Goal: Browse casually

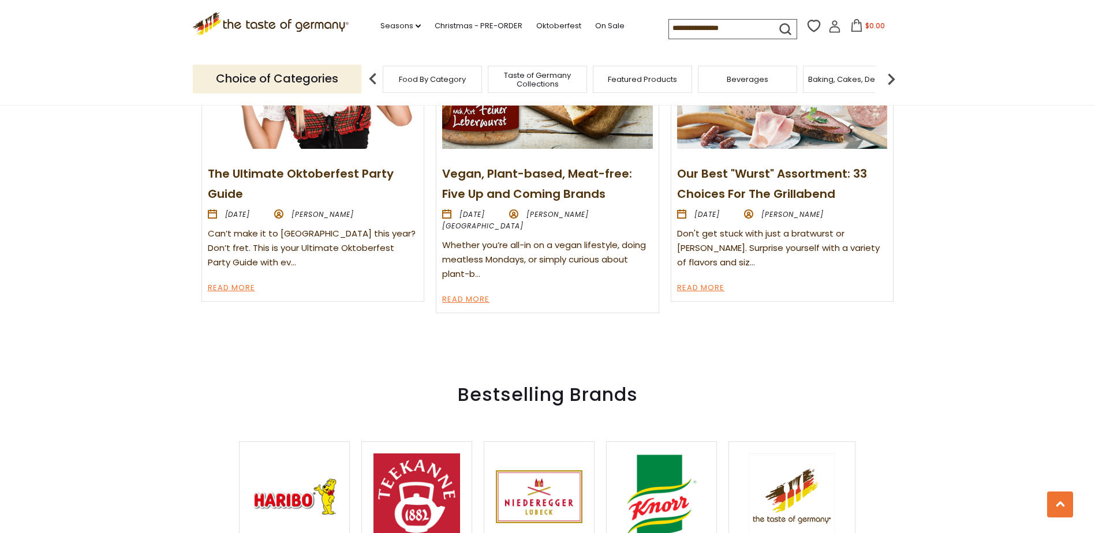
scroll to position [1327, 0]
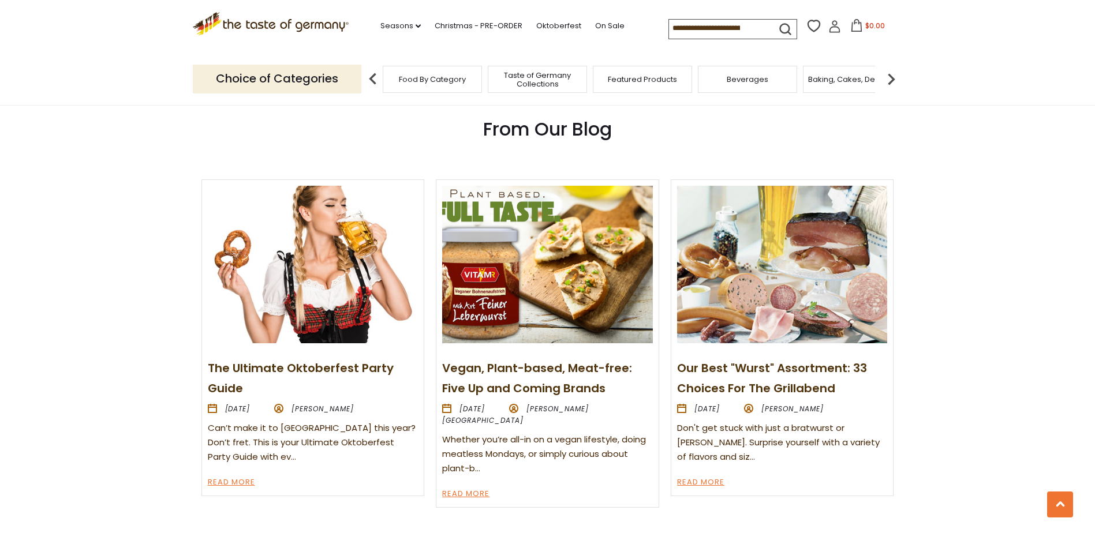
click at [805, 331] on img at bounding box center [782, 265] width 210 height 158
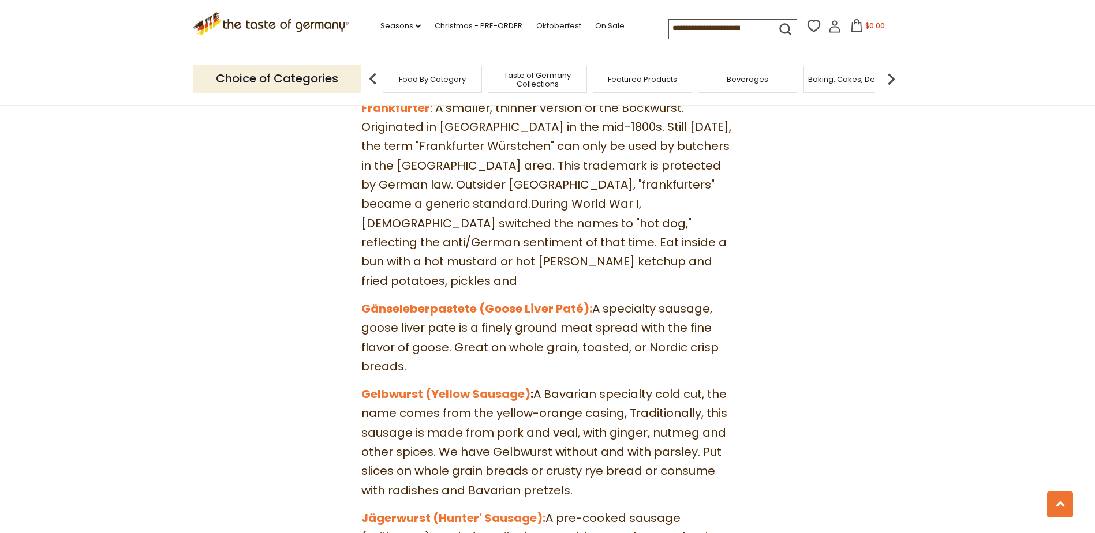
scroll to position [2481, 0]
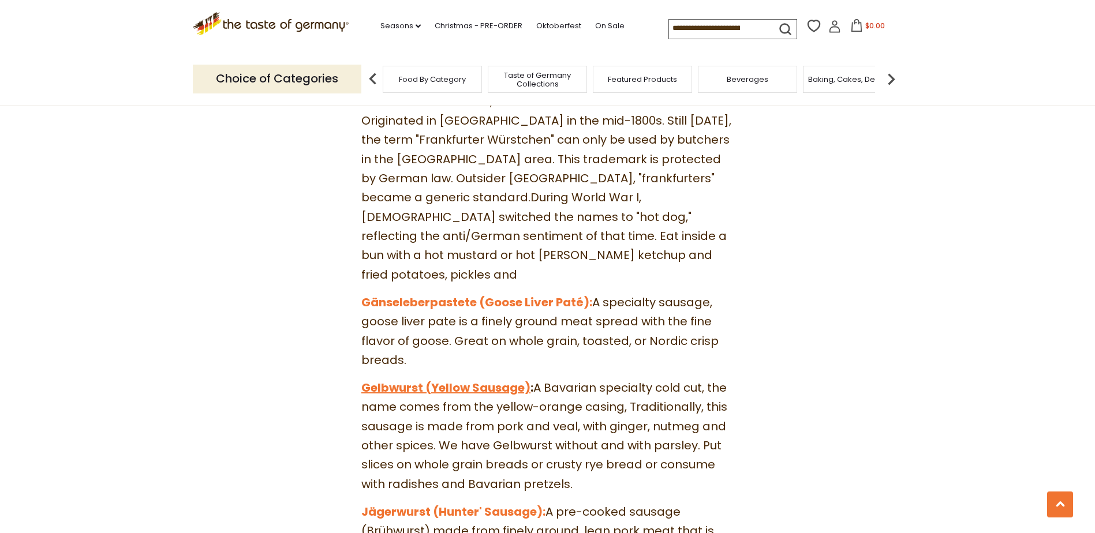
click at [466, 380] on link "Gelbwurst (Yellow Sausage)" at bounding box center [445, 388] width 169 height 16
click at [464, 504] on link "Jägerwurst (Hunter' Sausage):" at bounding box center [453, 512] width 184 height 16
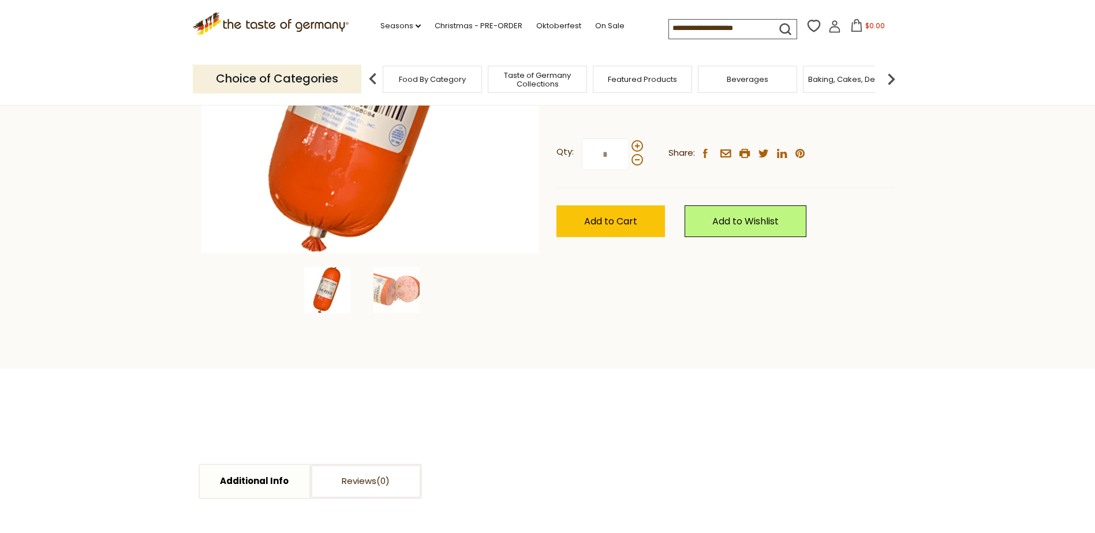
scroll to position [346, 0]
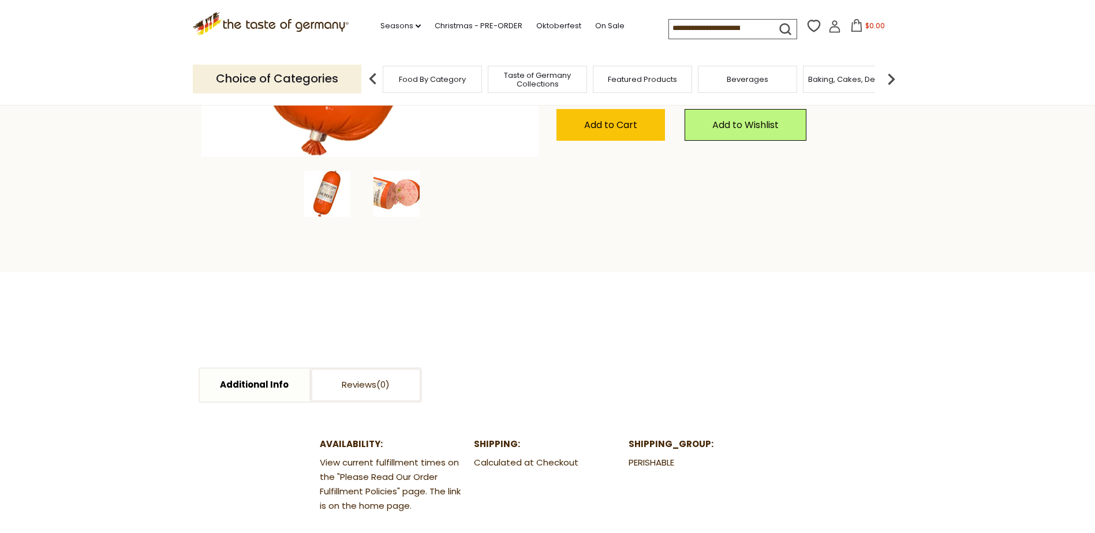
click at [383, 192] on img at bounding box center [396, 194] width 46 height 46
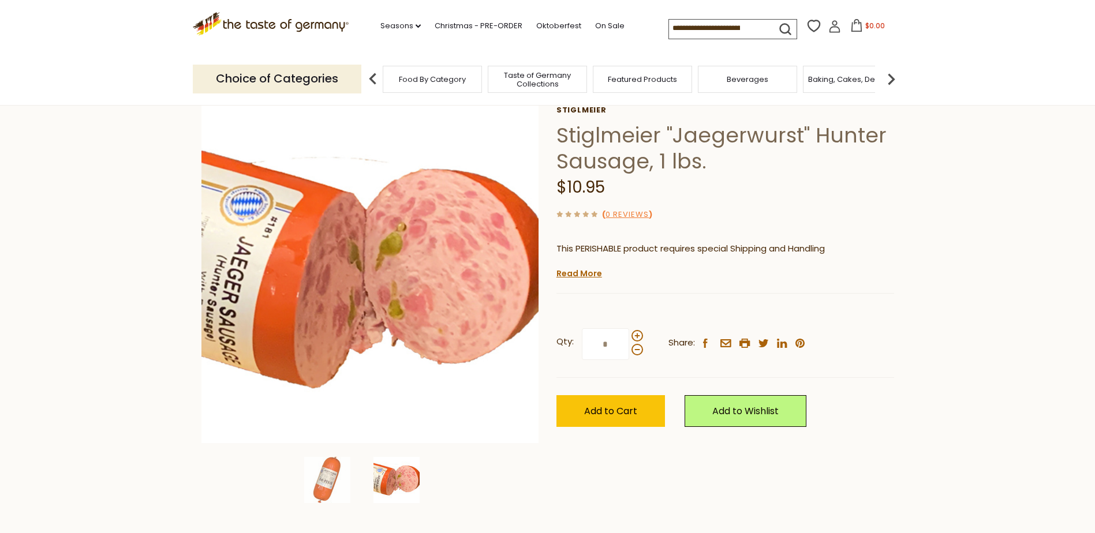
scroll to position [0, 0]
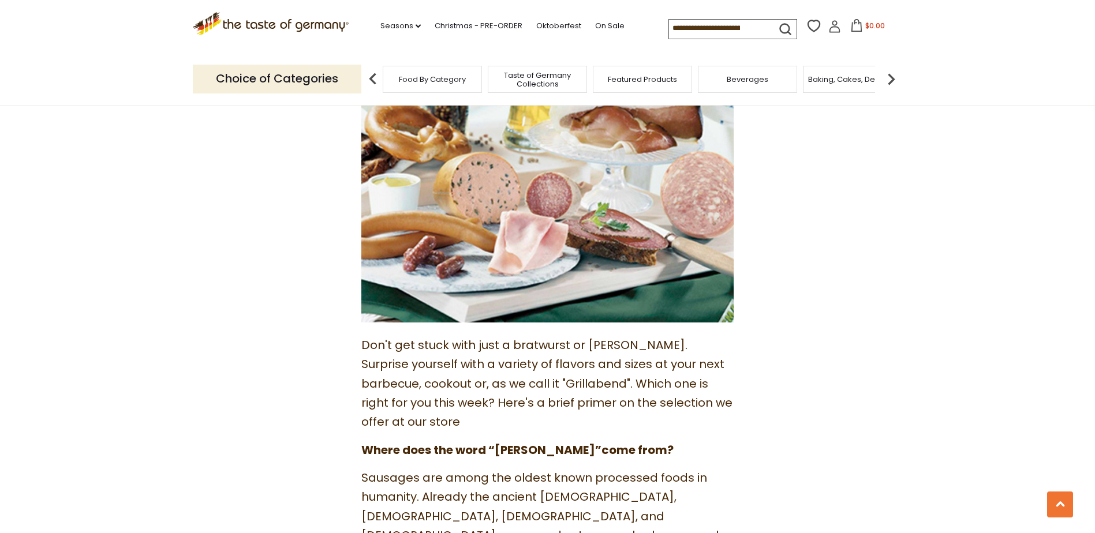
scroll to position [173, 0]
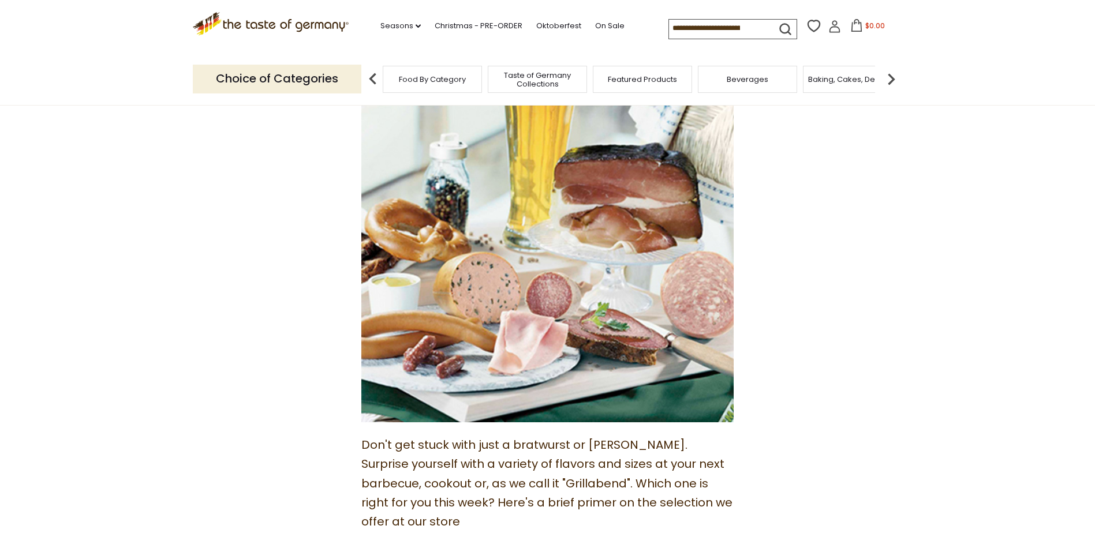
click at [534, 76] on span "Taste of Germany Collections" at bounding box center [537, 79] width 92 height 17
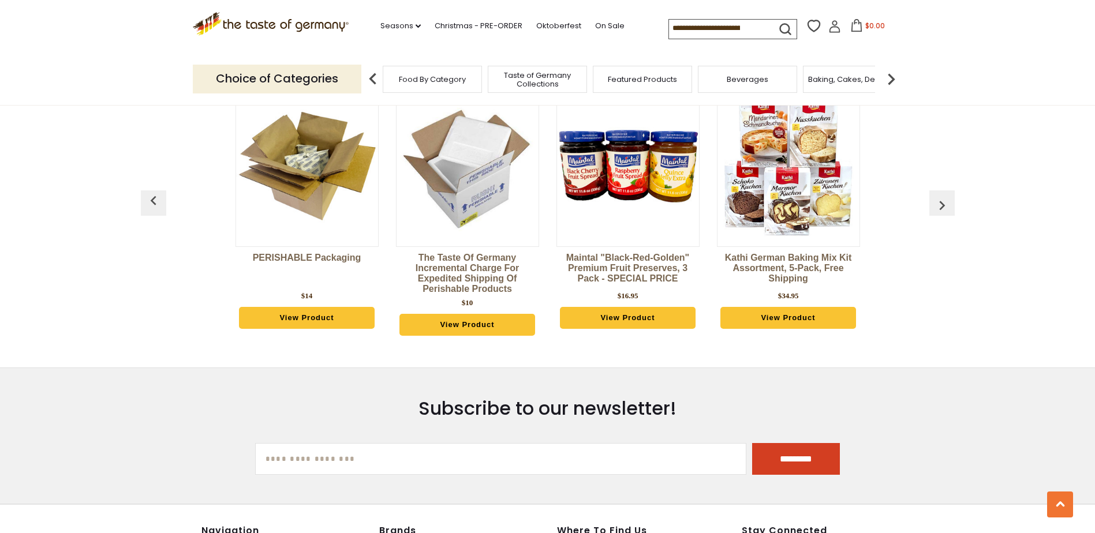
scroll to position [2827, 0]
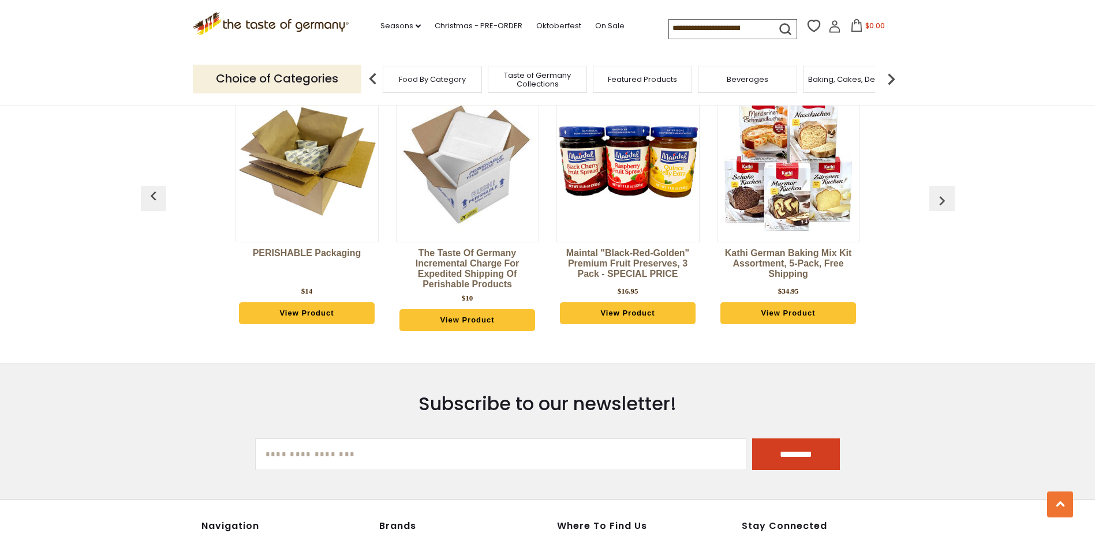
click at [939, 192] on img "button" at bounding box center [941, 201] width 18 height 18
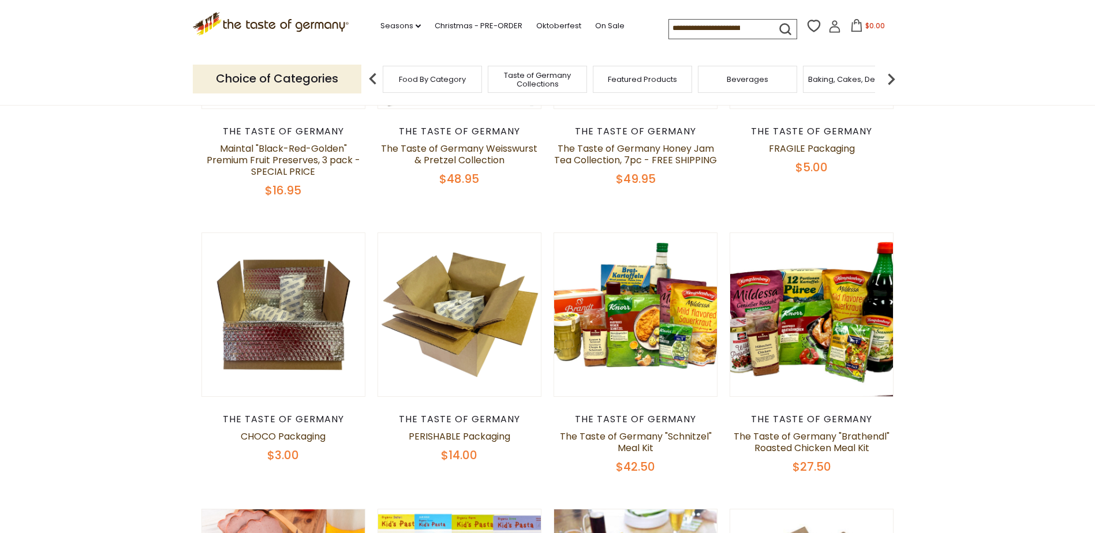
scroll to position [0, 0]
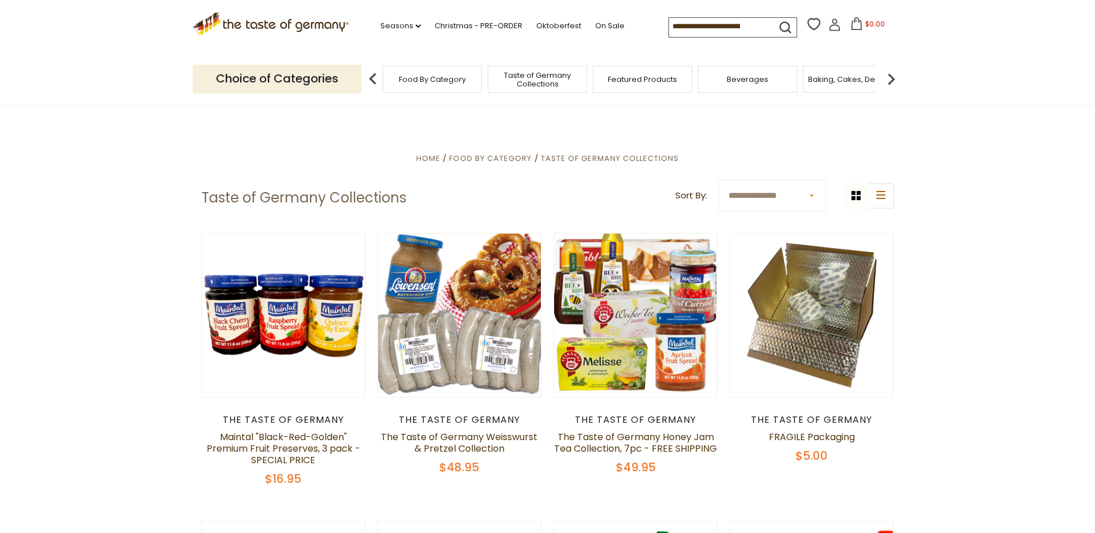
click at [440, 78] on span "Food By Category" at bounding box center [432, 79] width 67 height 9
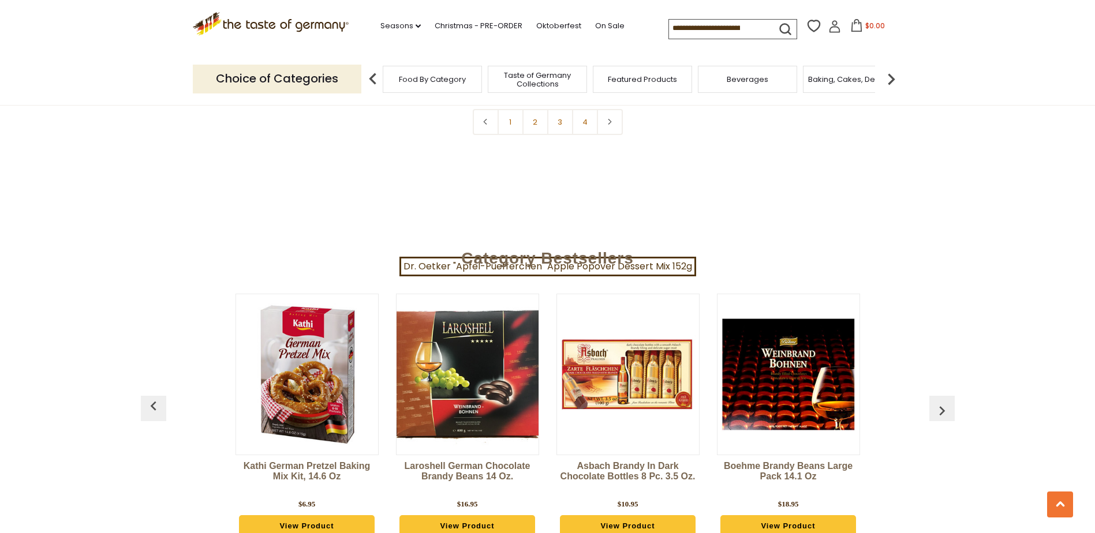
scroll to position [2539, 0]
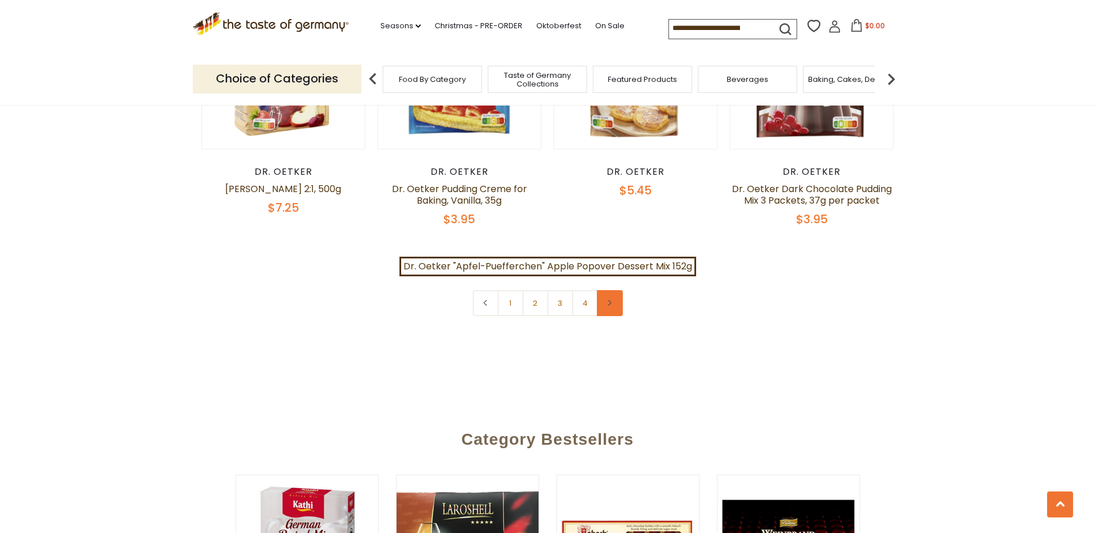
click at [611, 300] on icon at bounding box center [609, 303] width 7 height 6
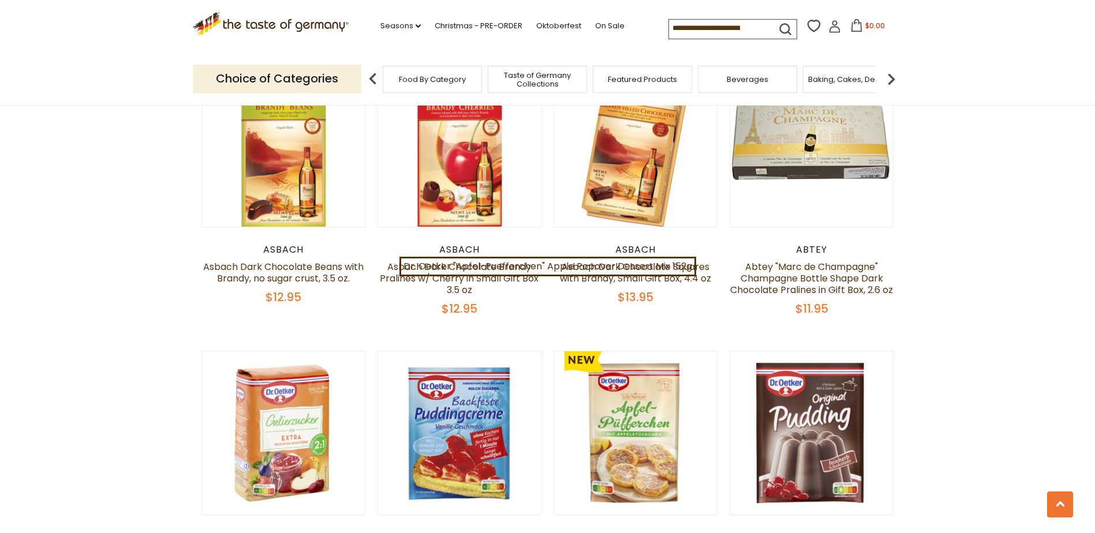
scroll to position [2423, 0]
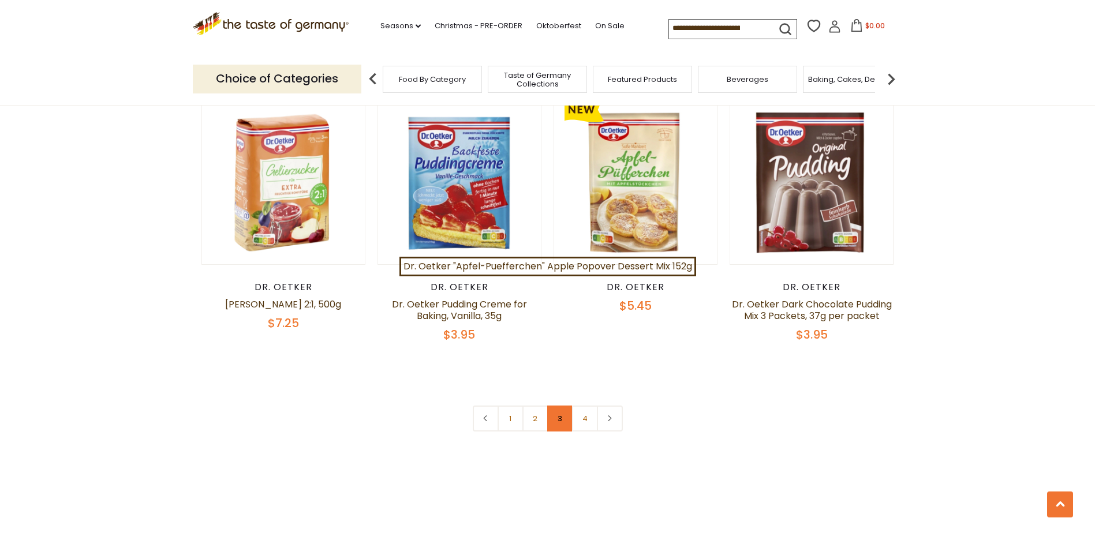
click at [558, 406] on link "3" at bounding box center [560, 419] width 26 height 26
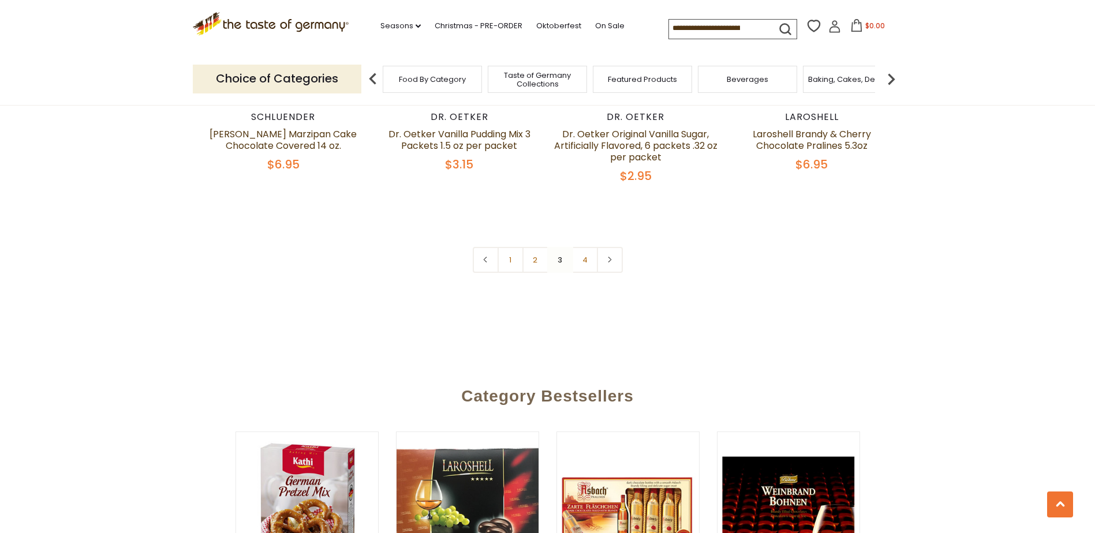
scroll to position [2596, 0]
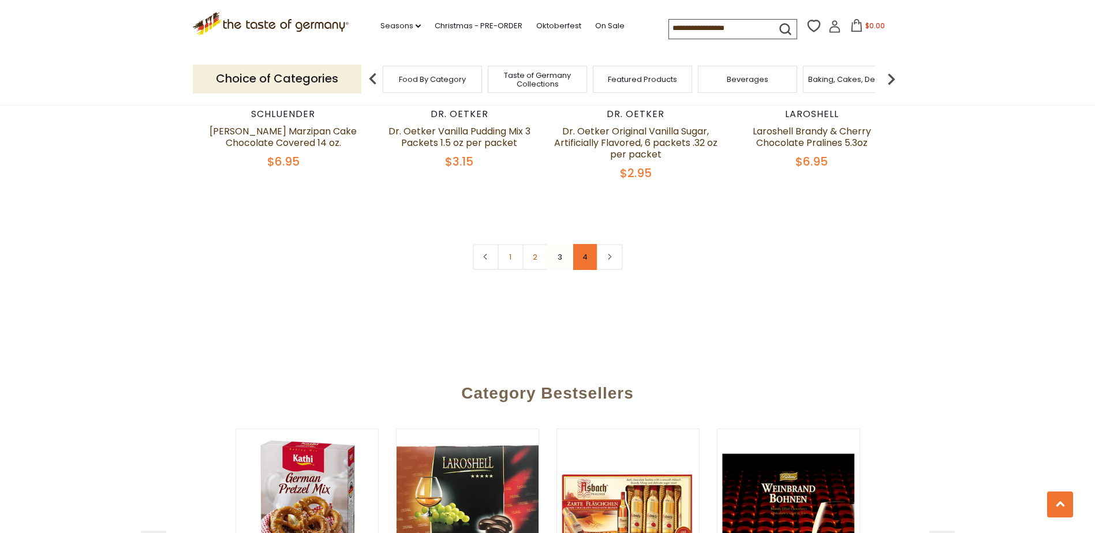
click at [580, 244] on link "4" at bounding box center [585, 257] width 26 height 26
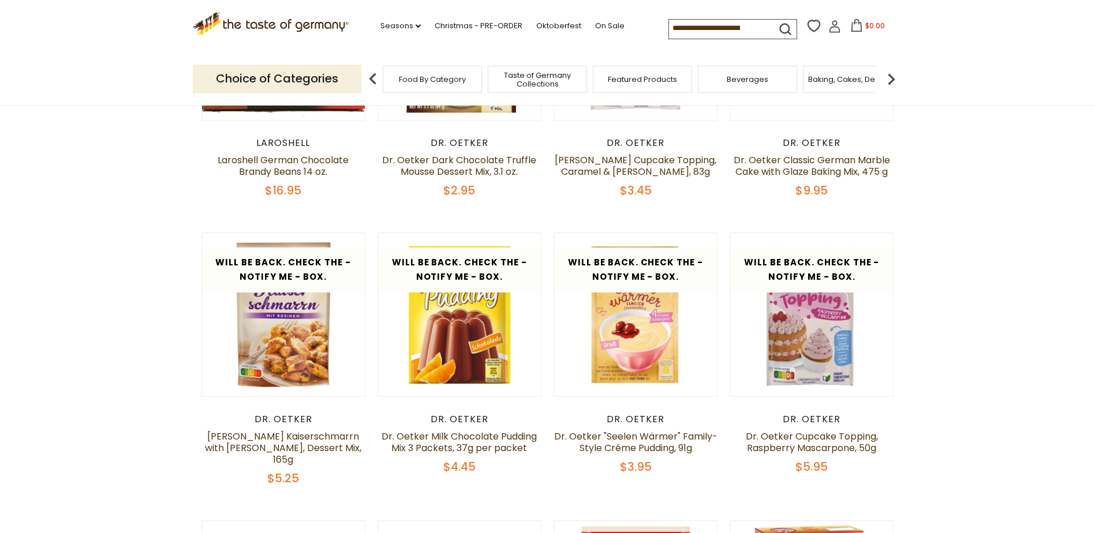
scroll to position [122, 0]
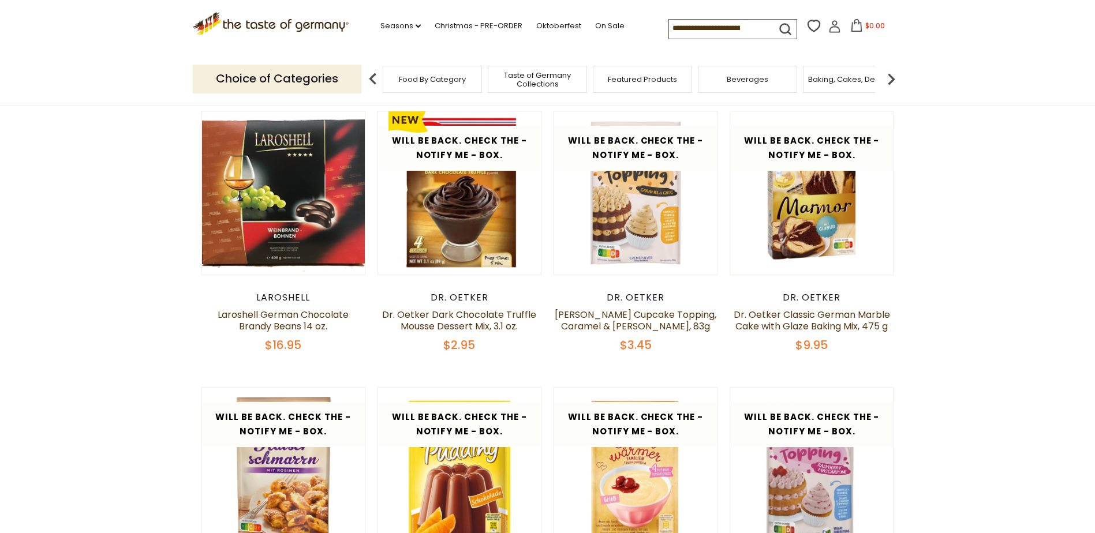
click at [888, 73] on img at bounding box center [890, 79] width 23 height 23
click at [494, 84] on div "Featured Products" at bounding box center [489, 79] width 99 height 27
click at [478, 78] on span "Featured Products" at bounding box center [489, 79] width 69 height 9
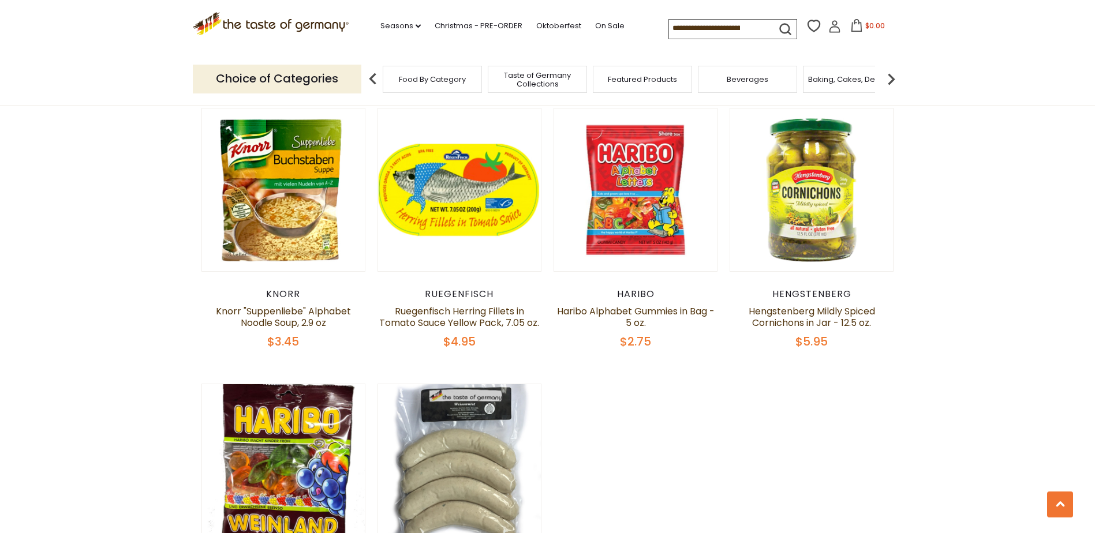
scroll to position [865, 0]
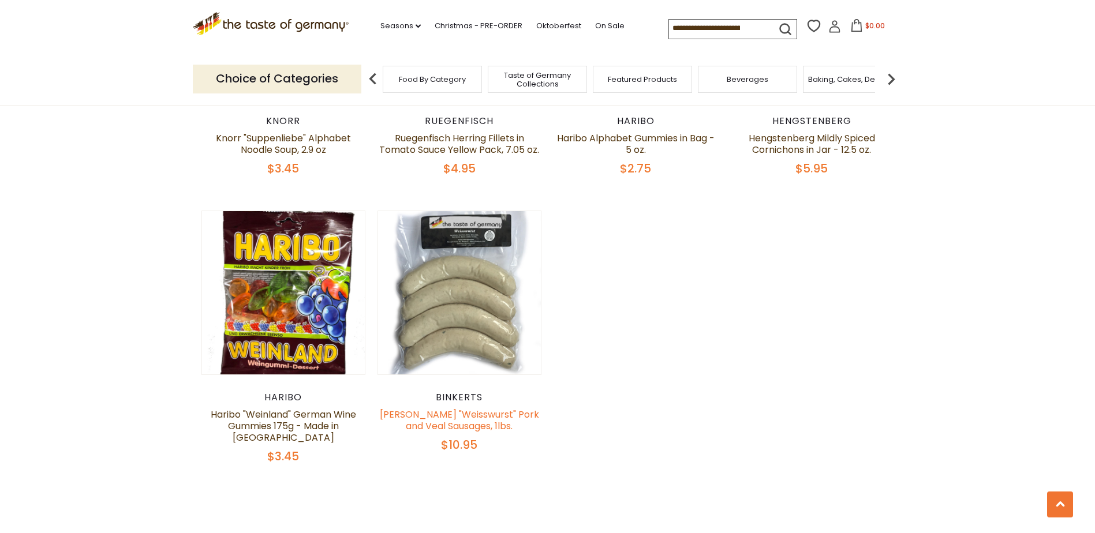
click at [468, 417] on link "Binkert's "Weisswurst" Pork and Veal Sausages, 1lbs." at bounding box center [459, 420] width 159 height 25
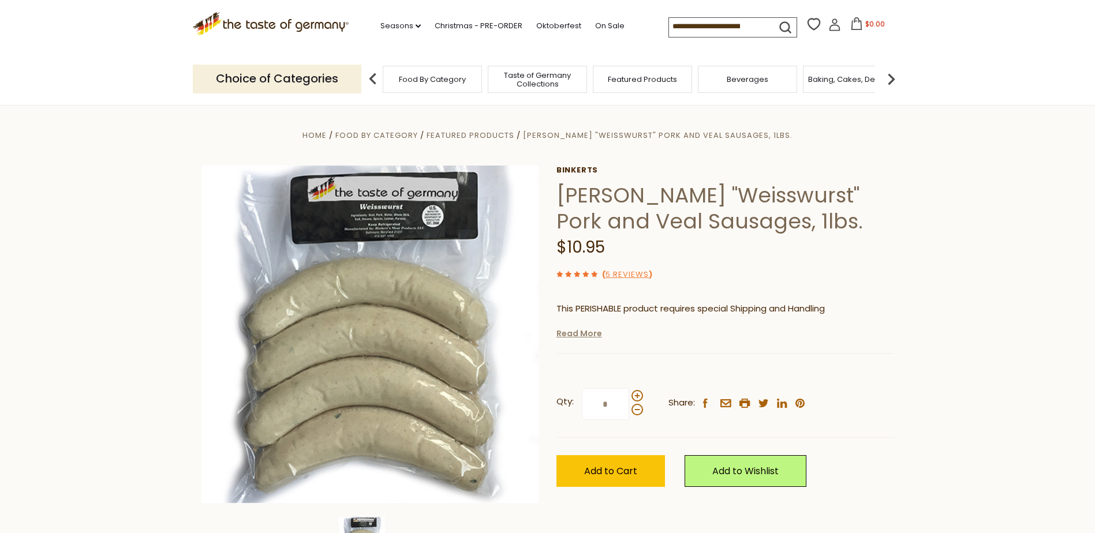
click at [582, 334] on link "Read More" at bounding box center [579, 334] width 46 height 12
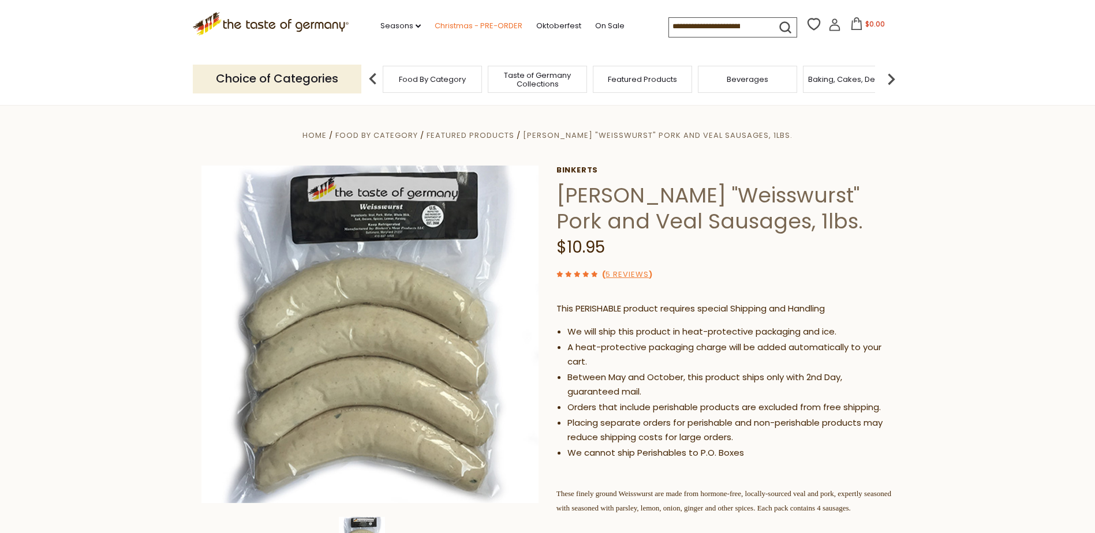
click at [462, 27] on link "Christmas - PRE-ORDER" at bounding box center [478, 26] width 88 height 13
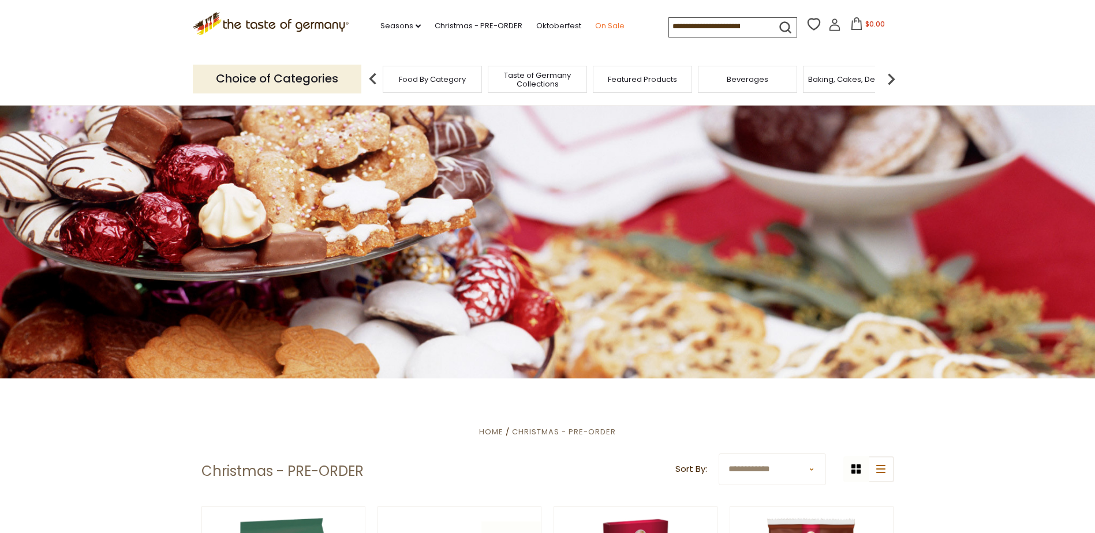
click at [602, 27] on link "On Sale" at bounding box center [609, 26] width 29 height 13
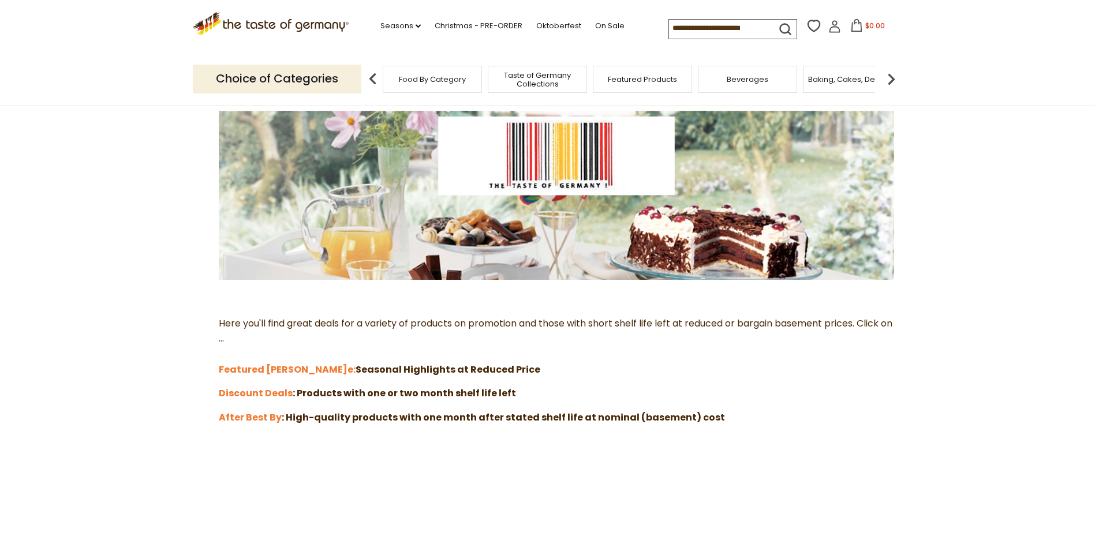
scroll to position [231, 0]
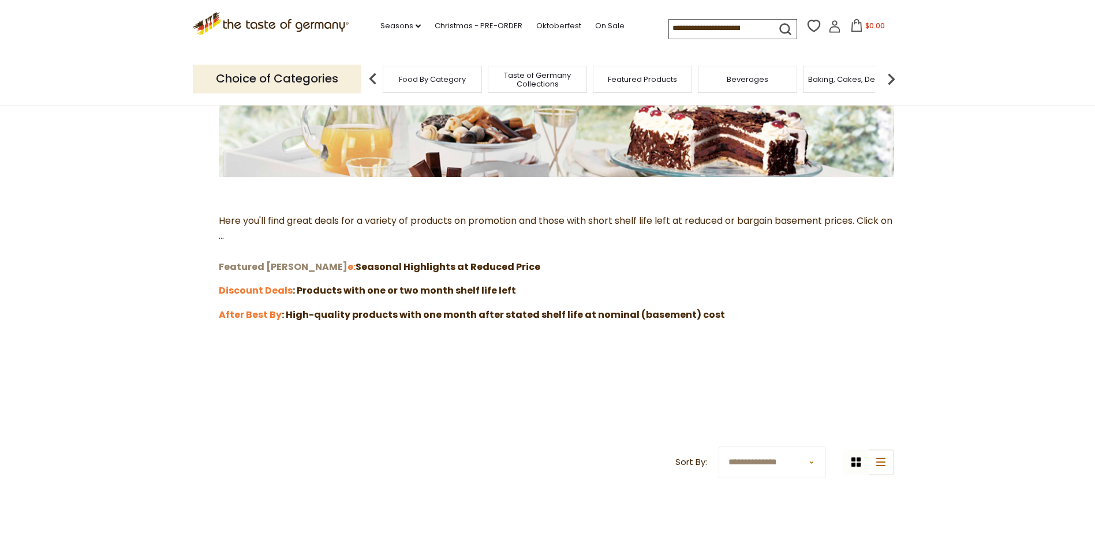
click at [255, 265] on strong "Featured Sal" at bounding box center [283, 266] width 129 height 13
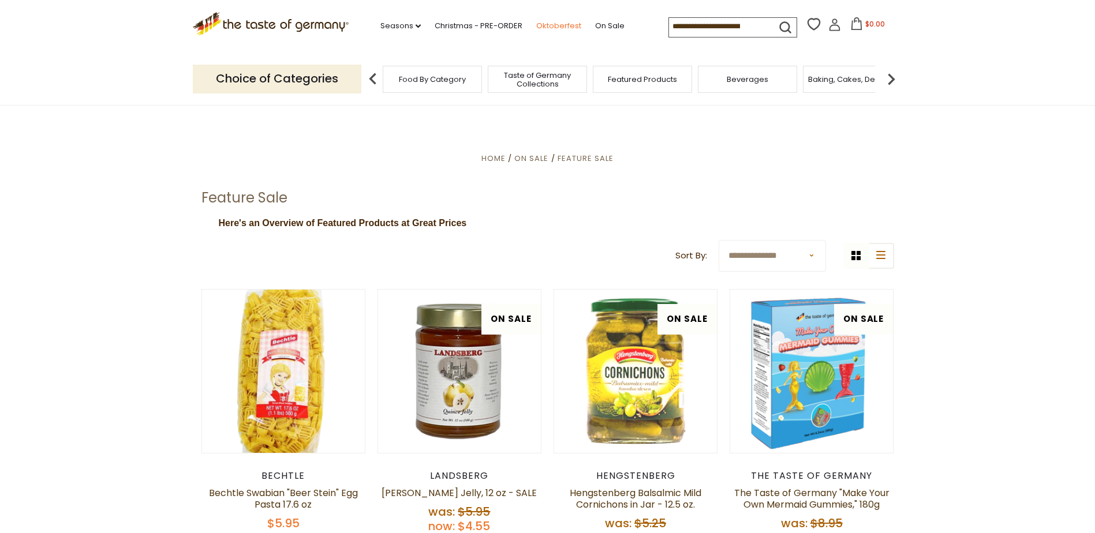
click at [549, 24] on link "Oktoberfest" at bounding box center [558, 26] width 45 height 13
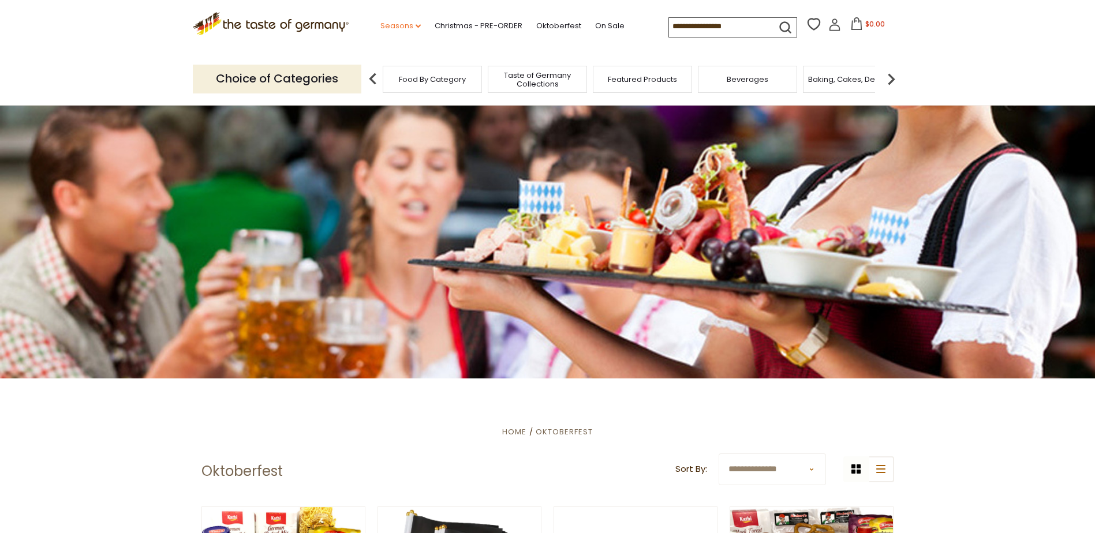
click at [399, 25] on link "Seasons dropdown_arrow" at bounding box center [400, 26] width 40 height 13
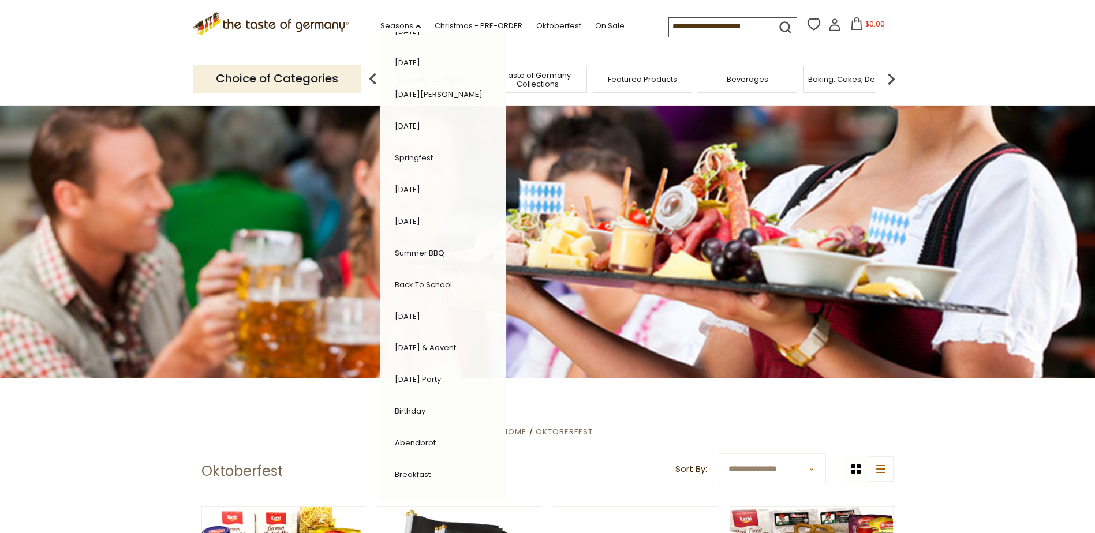
scroll to position [122, 0]
click at [403, 408] on link "Birthday" at bounding box center [410, 408] width 31 height 11
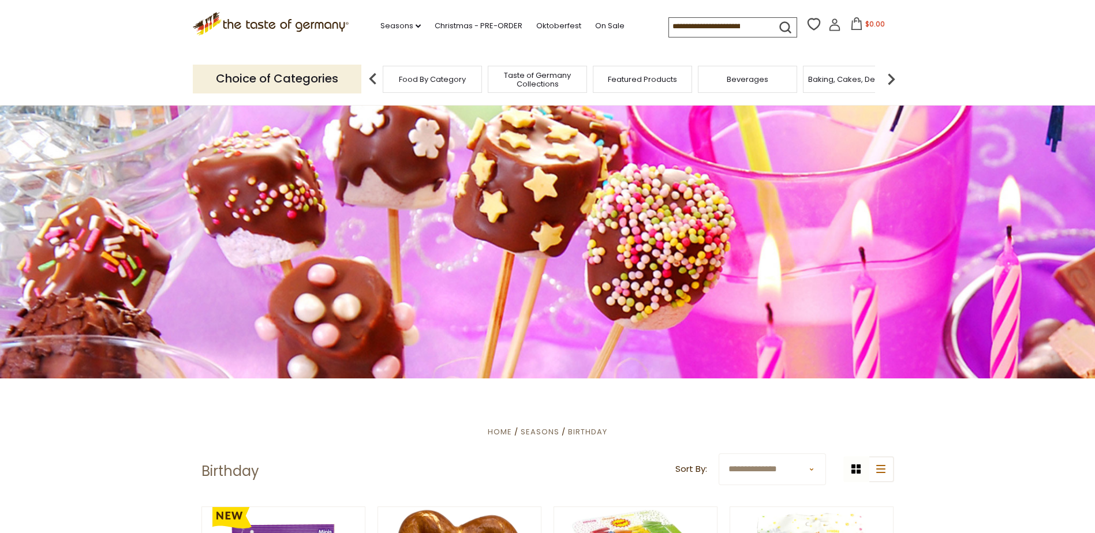
click at [425, 78] on span "Food By Category" at bounding box center [432, 79] width 67 height 9
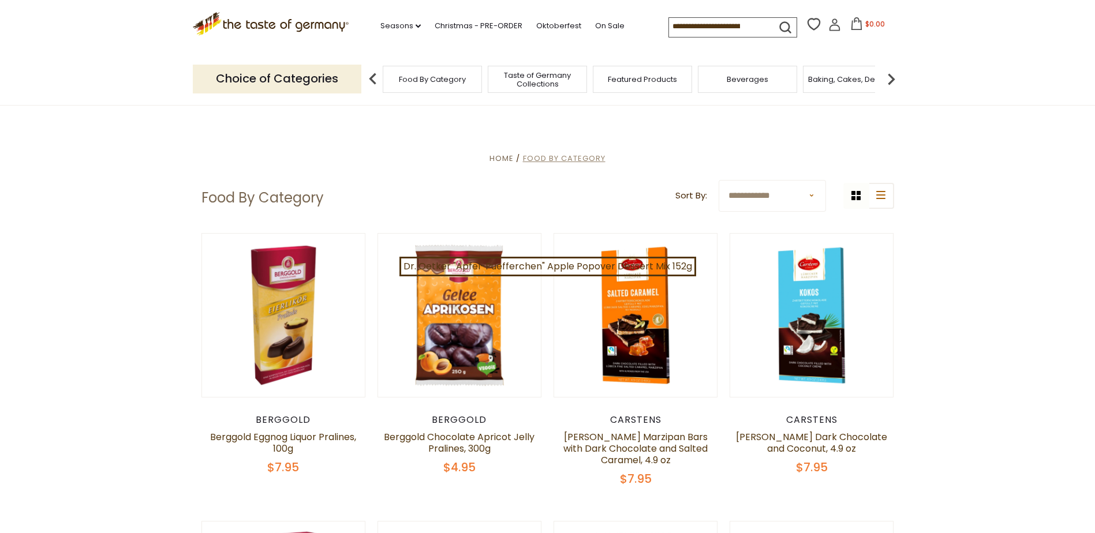
click at [563, 154] on span "Food By Category" at bounding box center [564, 158] width 83 height 11
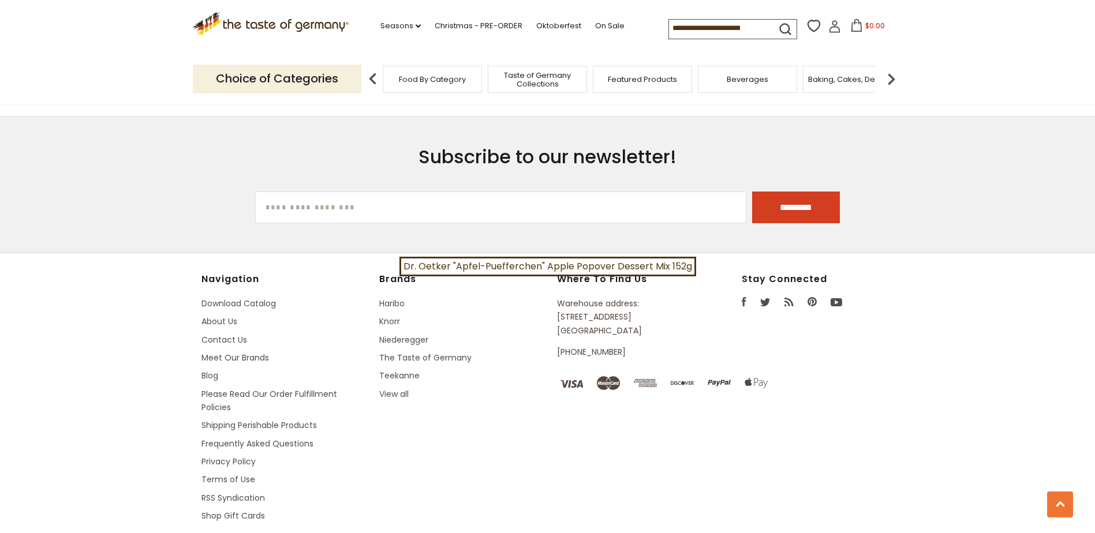
scroll to position [3173, 0]
click at [406, 333] on link "Niederegger" at bounding box center [403, 339] width 49 height 12
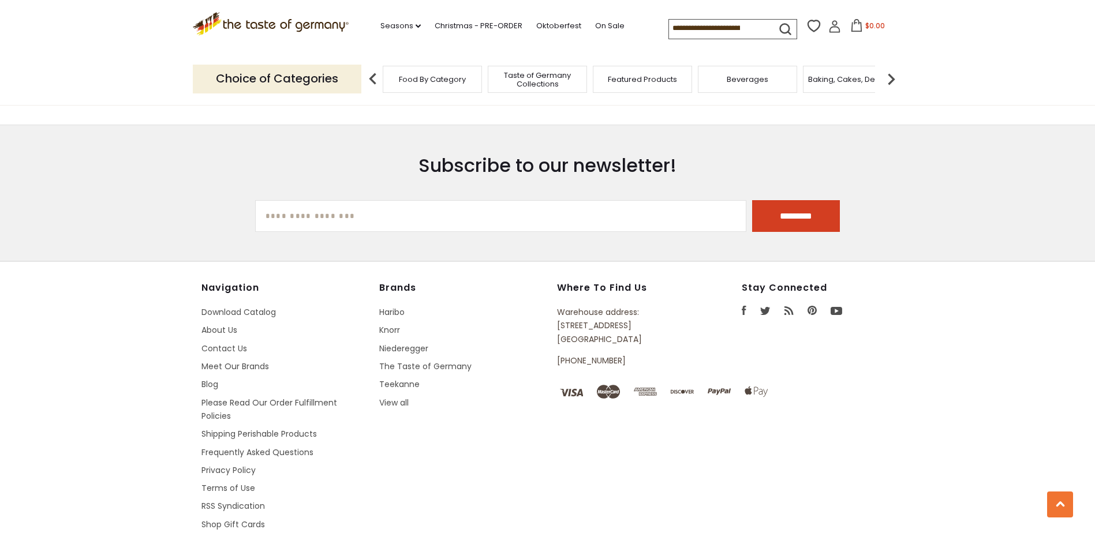
scroll to position [2827, 0]
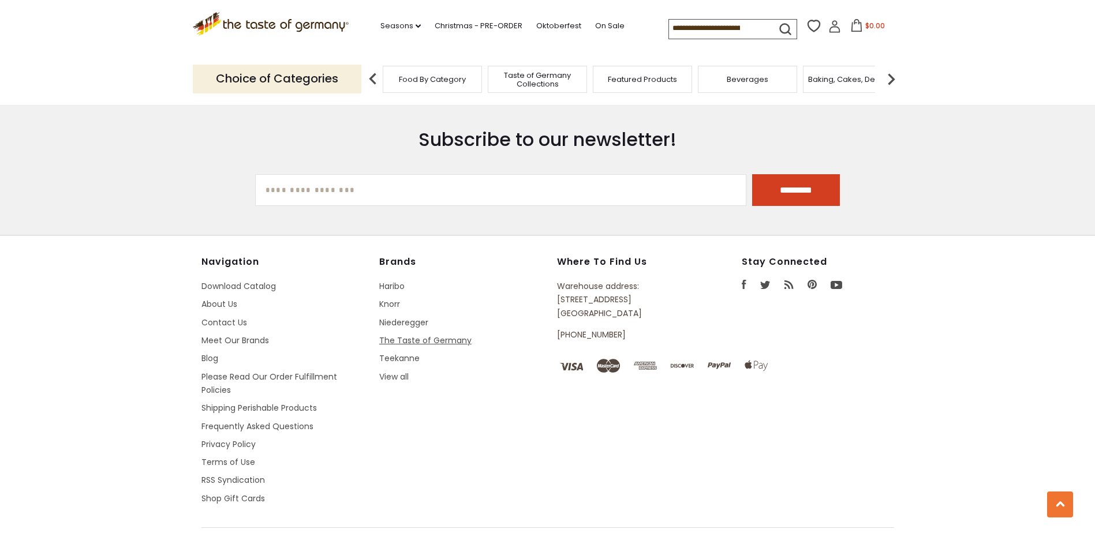
click at [426, 335] on link "The Taste of Germany" at bounding box center [425, 341] width 92 height 12
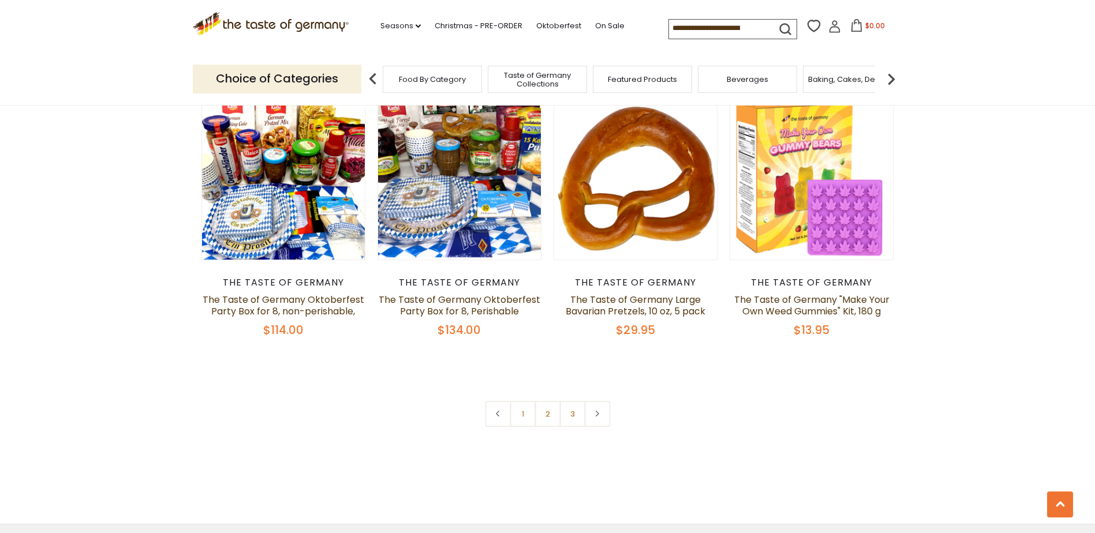
scroll to position [2423, 0]
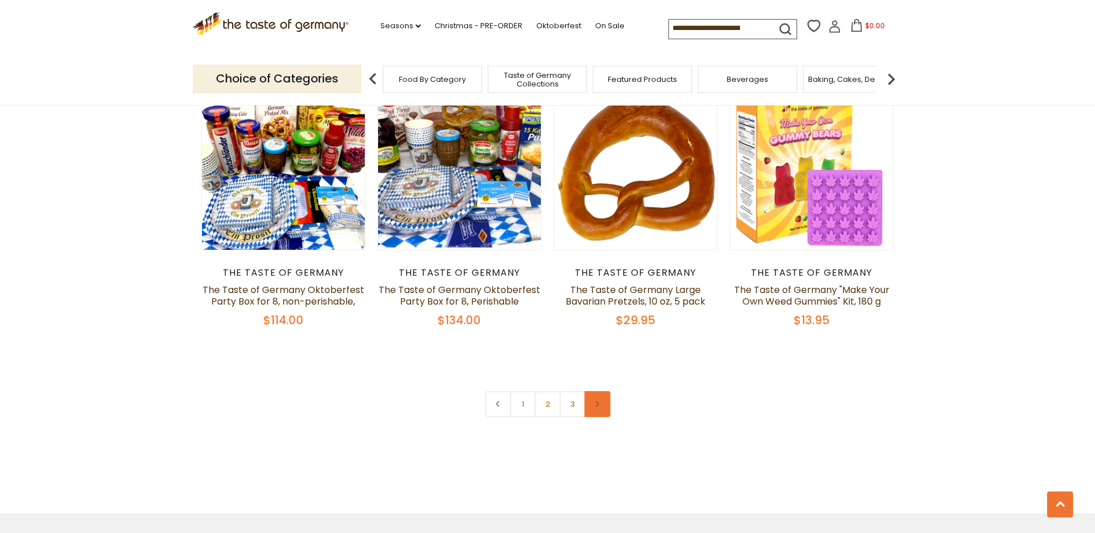
click at [597, 399] on link at bounding box center [597, 404] width 26 height 26
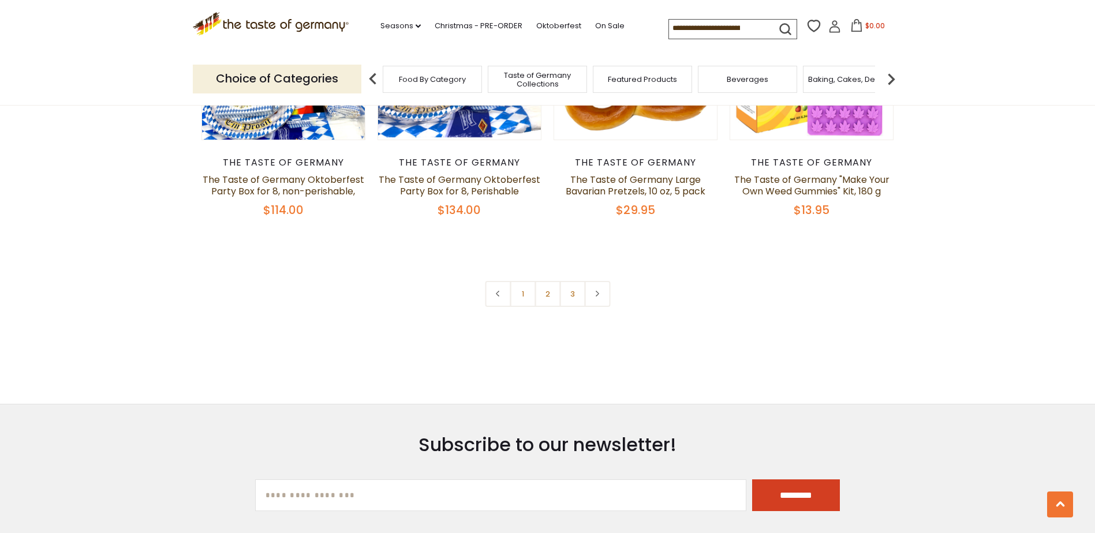
scroll to position [2596, 0]
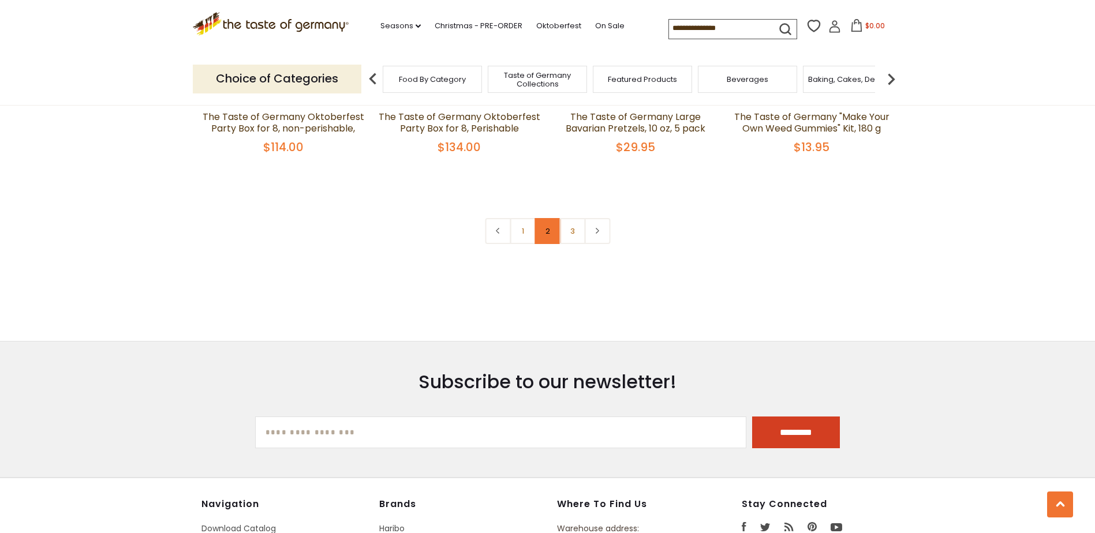
click at [546, 232] on link "2" at bounding box center [547, 231] width 26 height 26
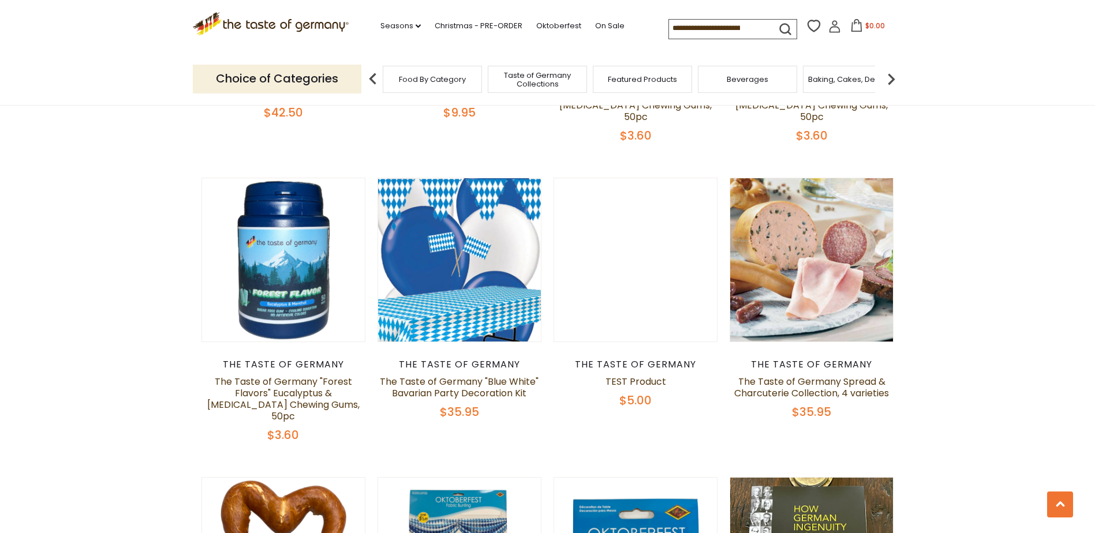
scroll to position [1594, 0]
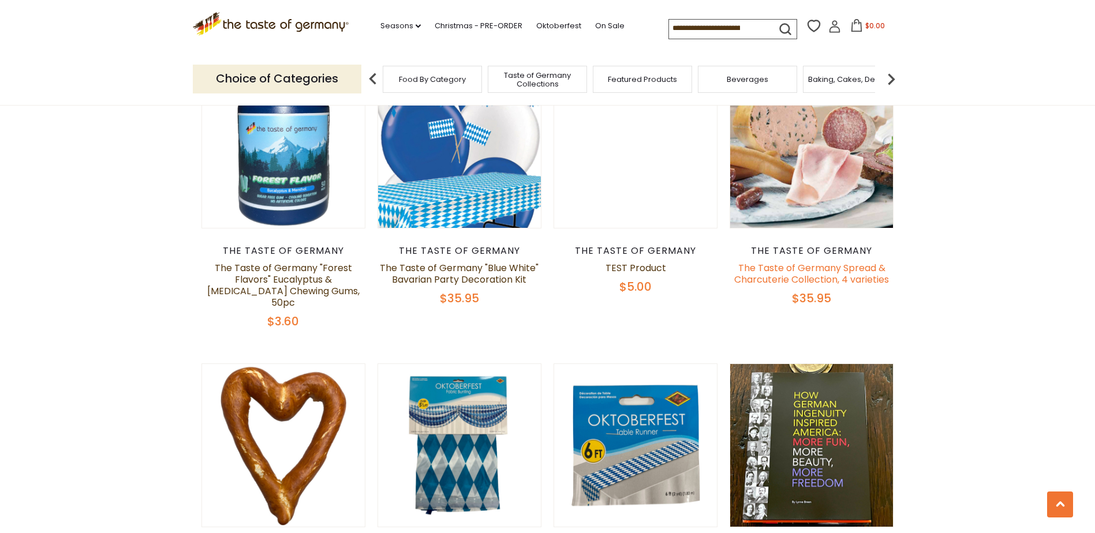
click at [808, 261] on link "The Taste of Germany Spread & Charcuterie Collection, 4 varieties" at bounding box center [811, 273] width 155 height 25
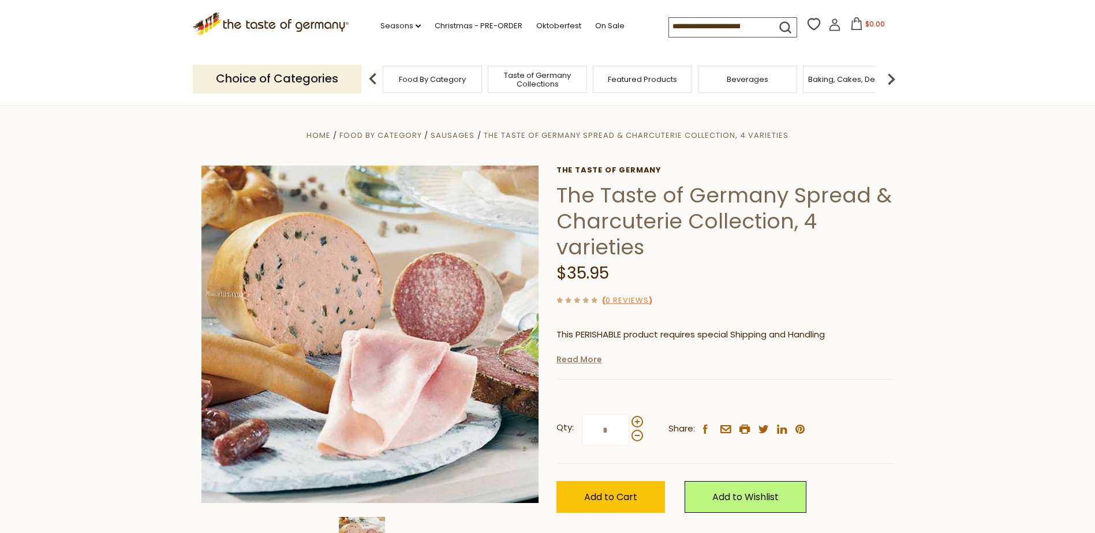
click at [578, 361] on link "Read More" at bounding box center [579, 360] width 46 height 12
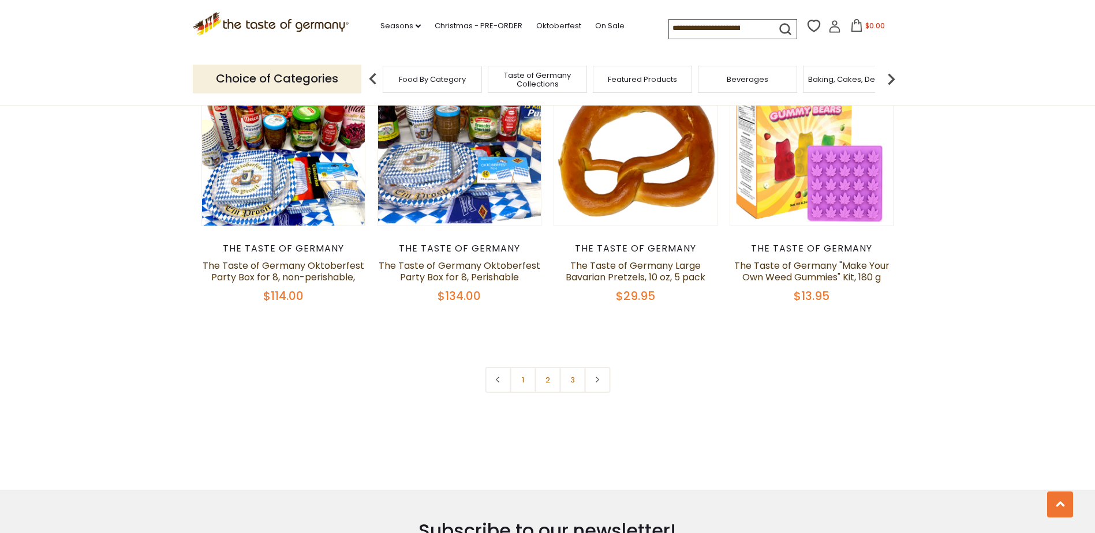
scroll to position [2501, 0]
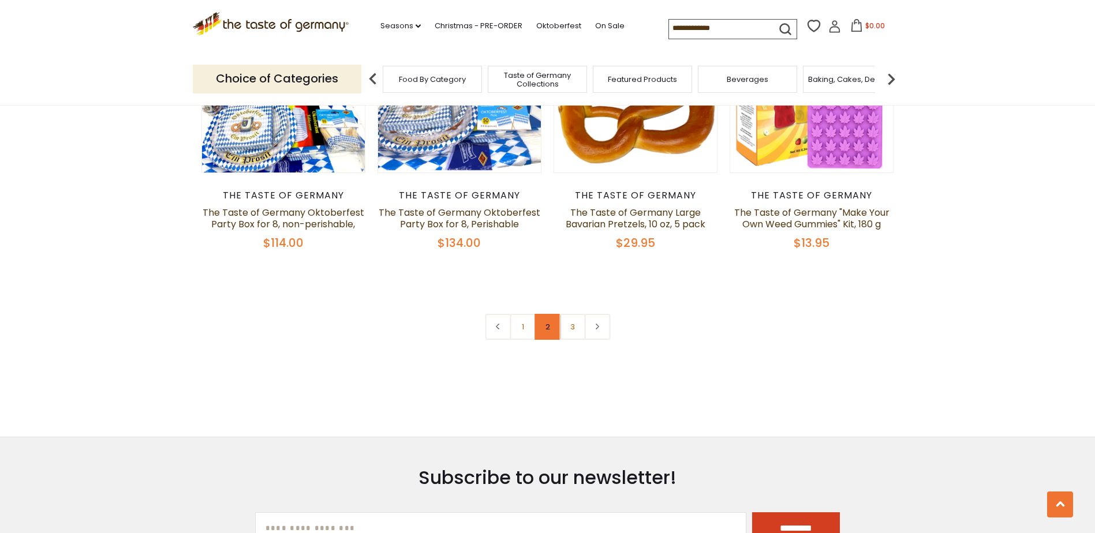
click at [544, 327] on link "2" at bounding box center [547, 327] width 26 height 26
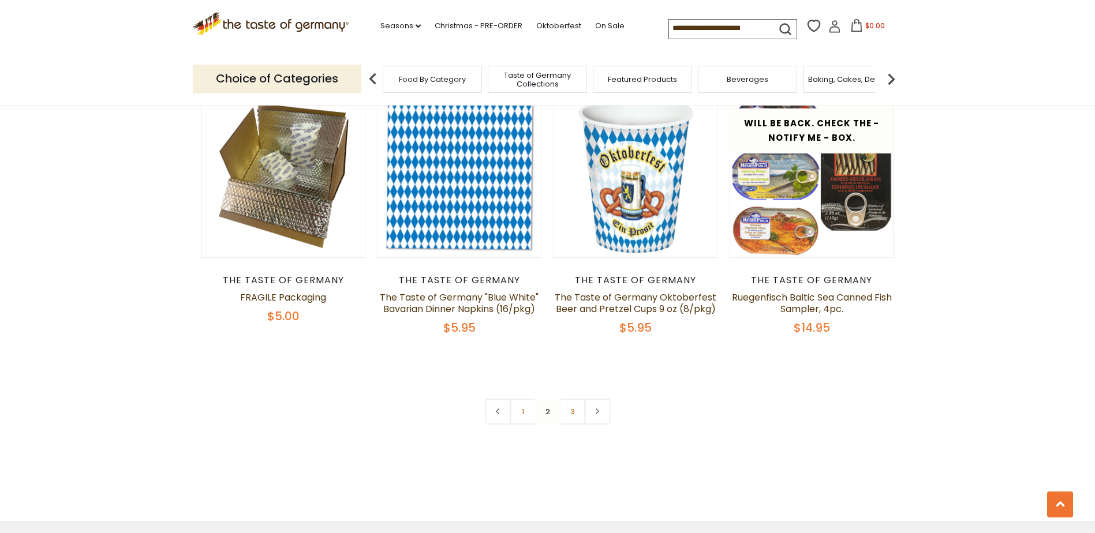
scroll to position [2459, 0]
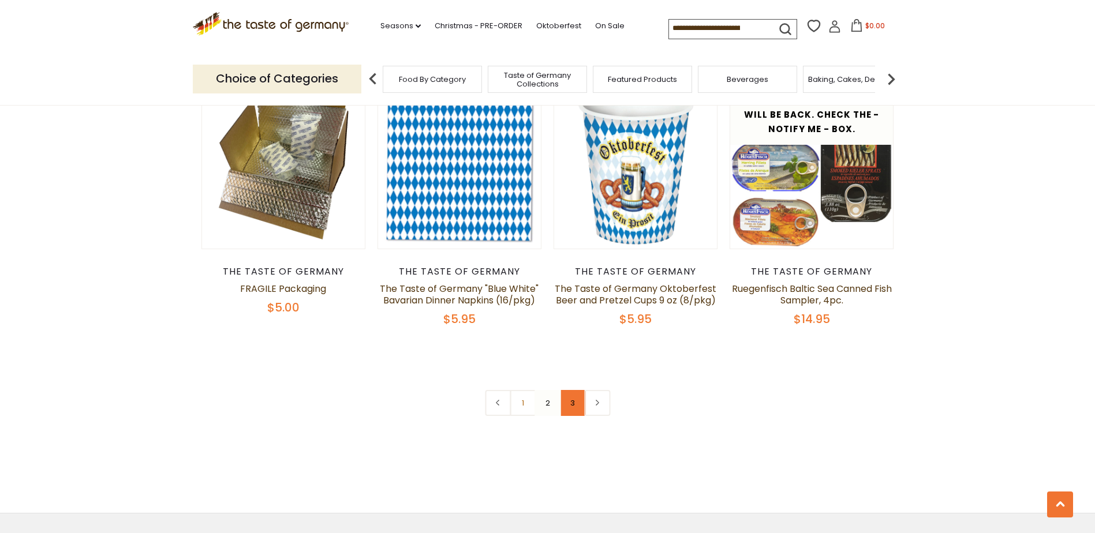
click at [569, 390] on link "3" at bounding box center [572, 403] width 26 height 26
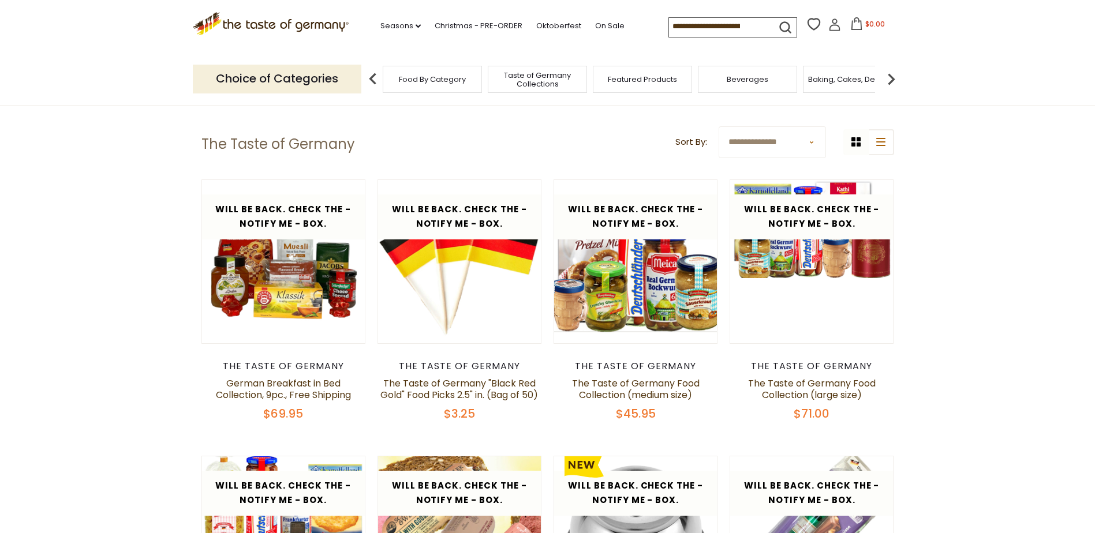
scroll to position [0, 0]
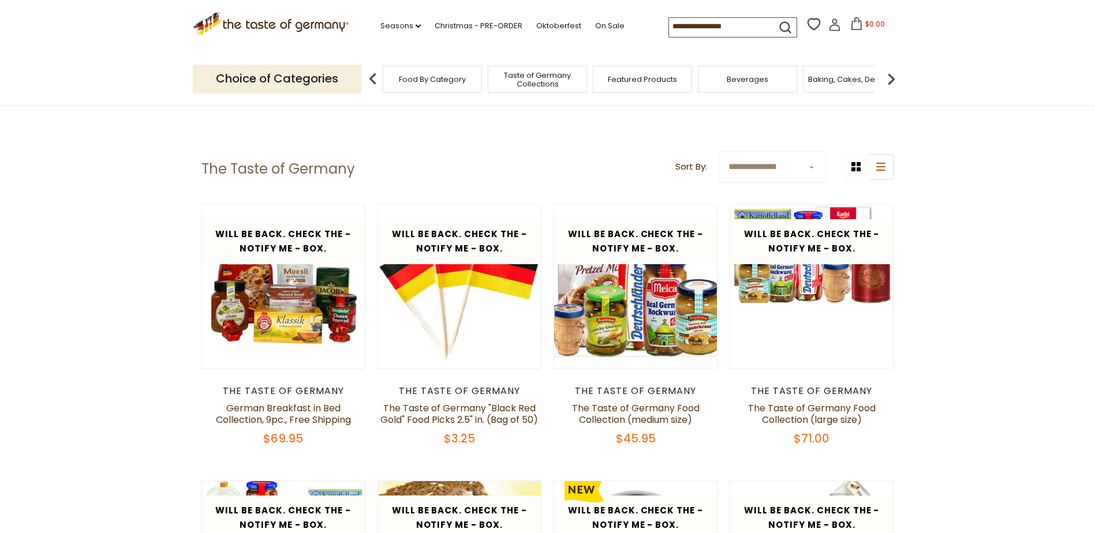
click at [372, 80] on img at bounding box center [372, 79] width 23 height 23
